Goal: Information Seeking & Learning: Learn about a topic

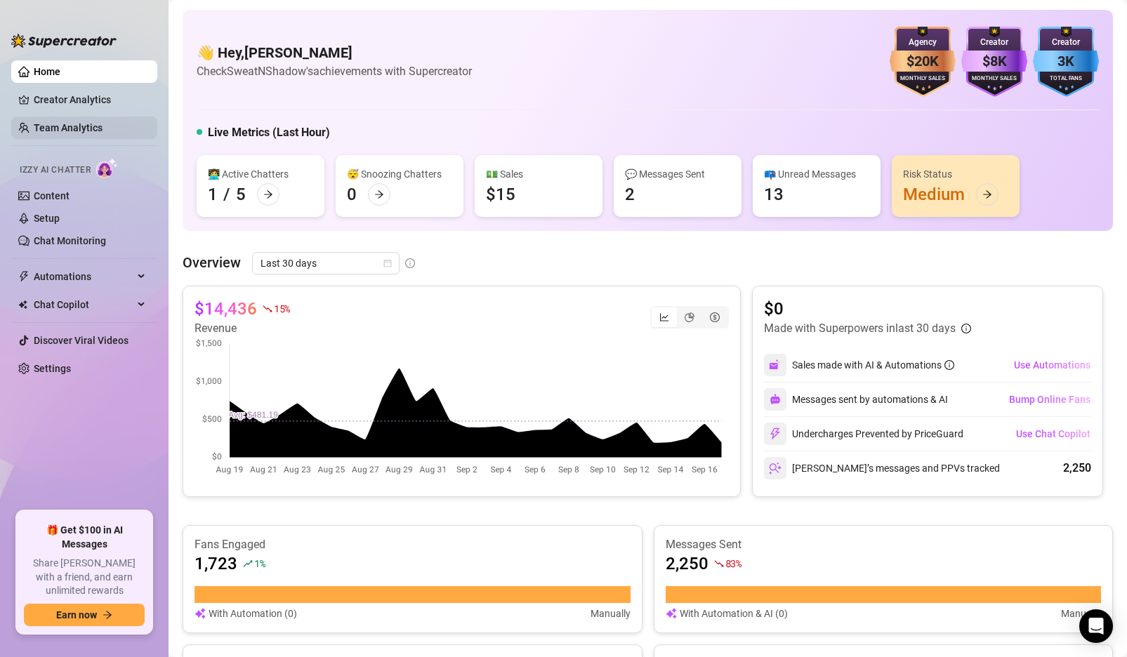
click at [96, 129] on link "Team Analytics" at bounding box center [68, 127] width 69 height 11
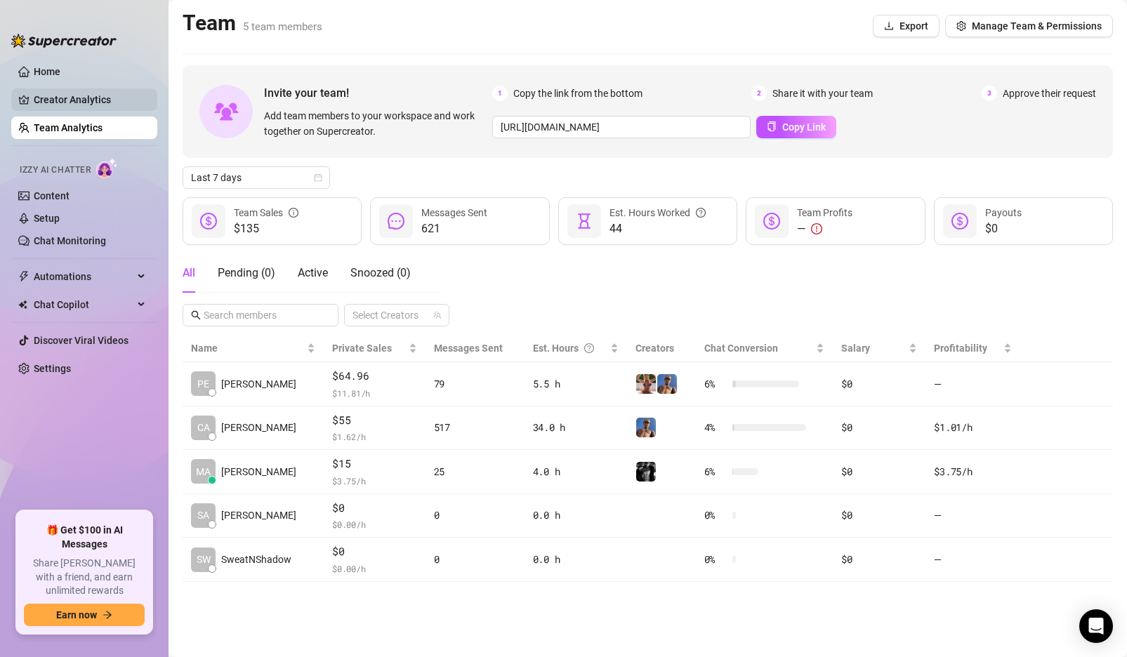
click at [114, 98] on link "Creator Analytics" at bounding box center [90, 100] width 112 height 22
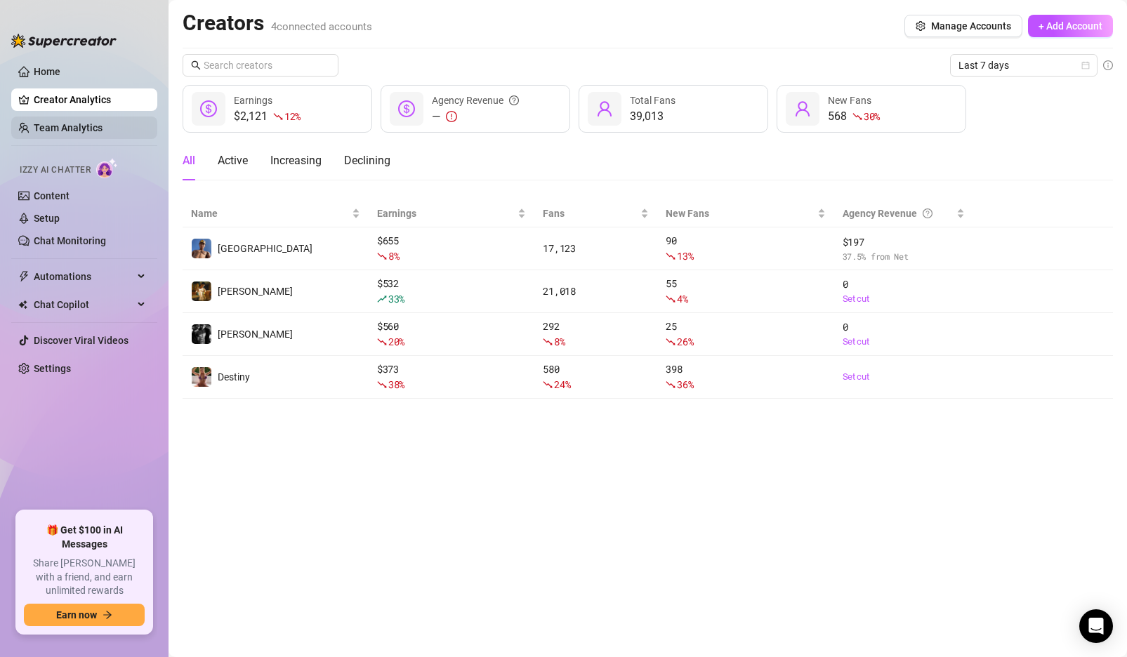
click at [82, 127] on link "Team Analytics" at bounding box center [68, 127] width 69 height 11
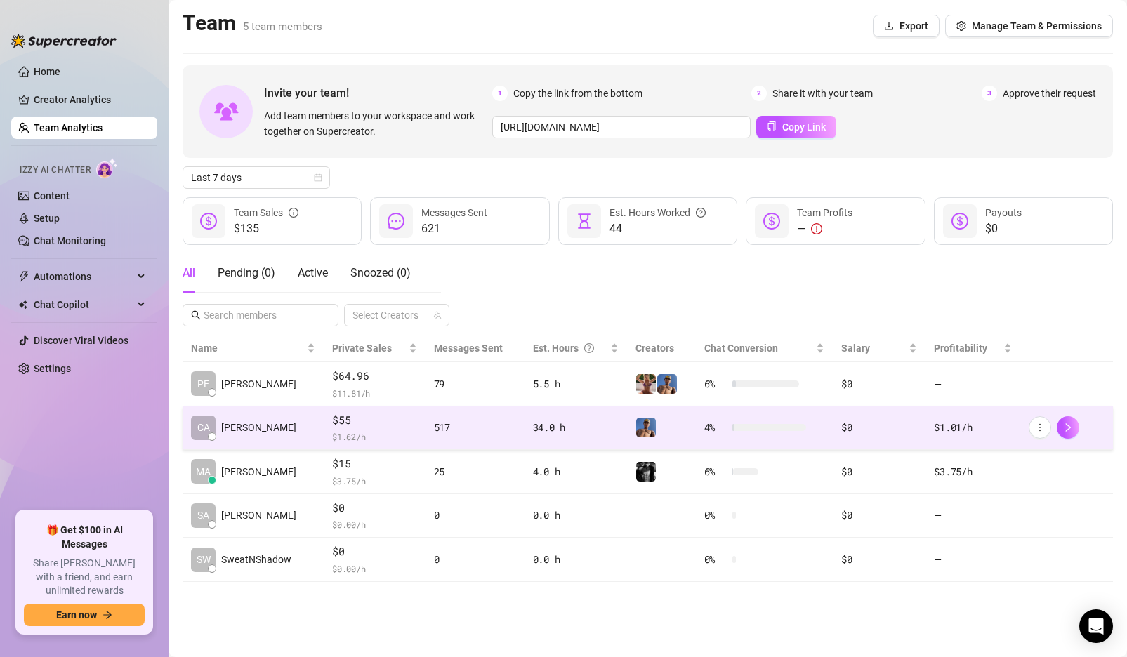
click at [286, 426] on td "CA [PERSON_NAME]" at bounding box center [253, 429] width 141 height 44
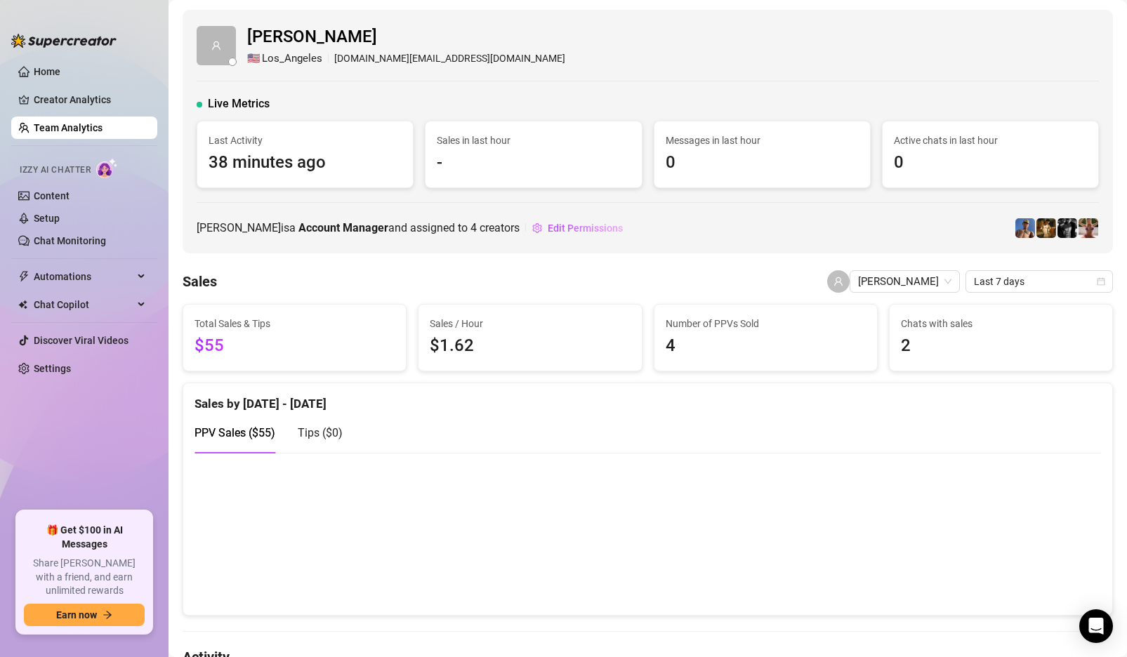
click at [609, 272] on div "Sales [PERSON_NAME] Last 7 days" at bounding box center [648, 281] width 931 height 22
